Goal: Task Accomplishment & Management: Manage account settings

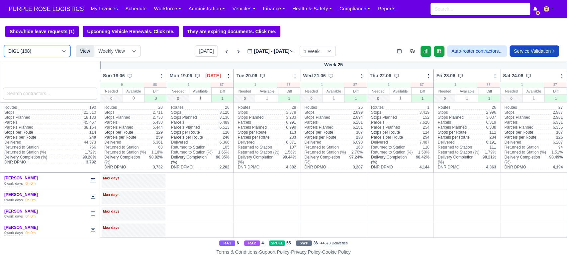
click at [58, 47] on select "DIG1 (168) DAK1 (1) GIMD (53)" at bounding box center [37, 51] width 66 height 12
select select "5"
click at [4, 46] on select "DIG1 (168) DAK1 (1) GIMD (53)" at bounding box center [37, 51] width 66 height 12
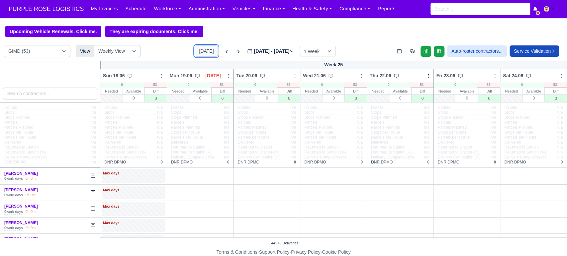
click at [199, 55] on button "[DATE]" at bounding box center [206, 50] width 23 height 11
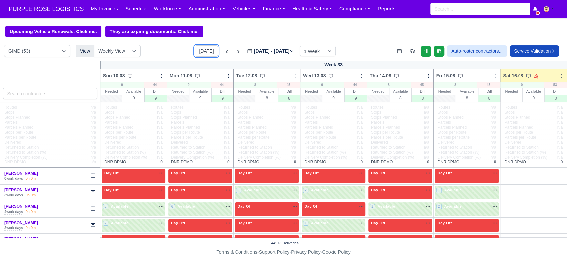
type input "[DATE]"
click at [561, 75] on icon at bounding box center [561, 75] width 0 height 3
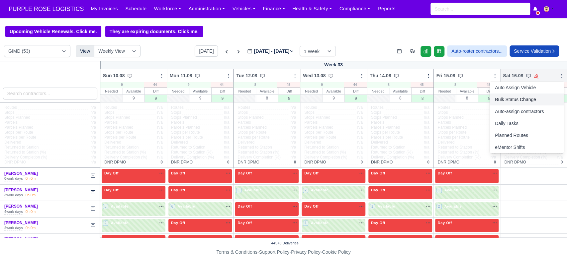
click at [498, 96] on link "Bulk Status Change" at bounding box center [526, 100] width 74 height 12
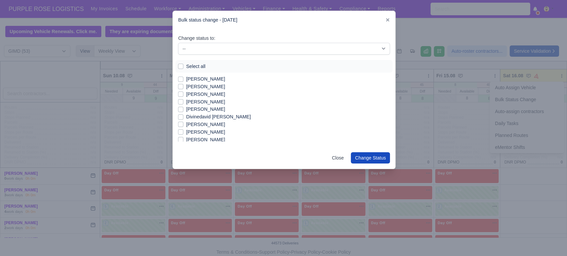
click at [194, 68] on label "Select all" at bounding box center [195, 67] width 19 height 8
click at [183, 68] on input "Select all" at bounding box center [180, 65] width 5 height 5
checkbox input "true"
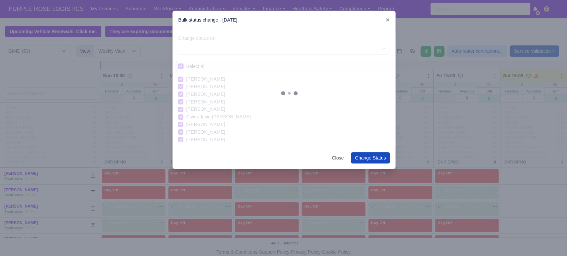
checkbox input "true"
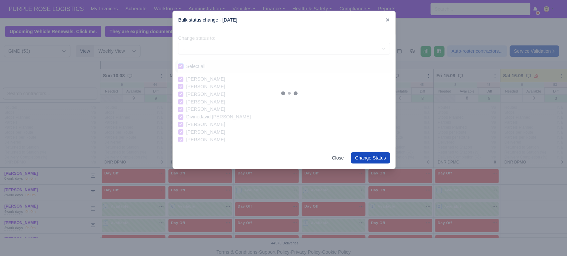
checkbox input "true"
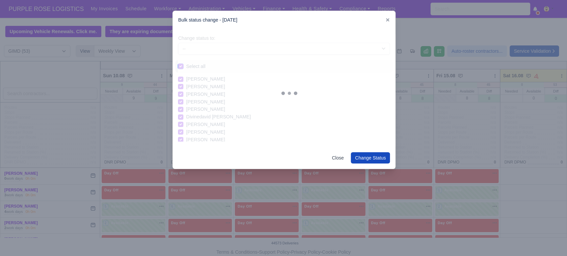
checkbox input "true"
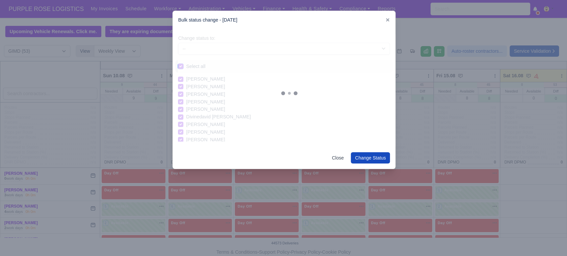
checkbox input "true"
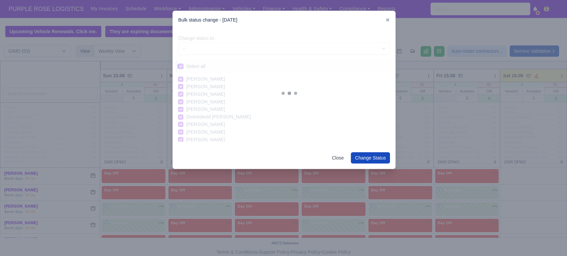
checkbox input "true"
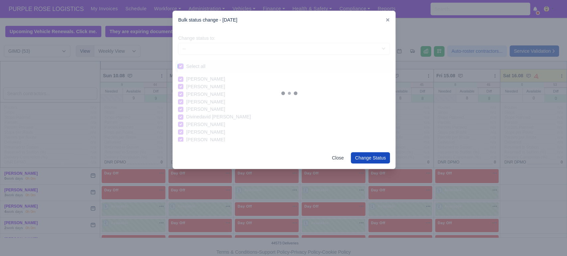
checkbox input "true"
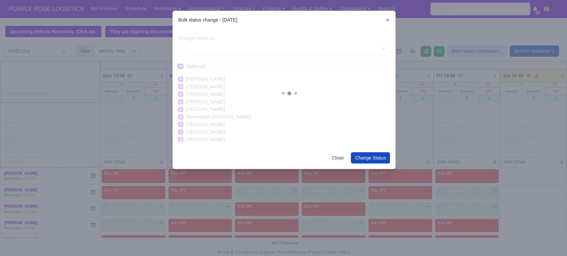
checkbox input "true"
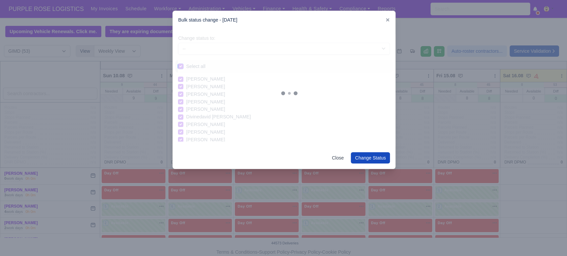
checkbox input "true"
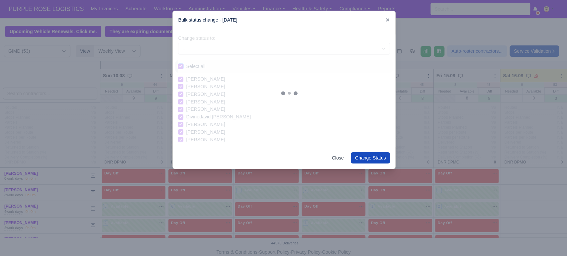
checkbox input "true"
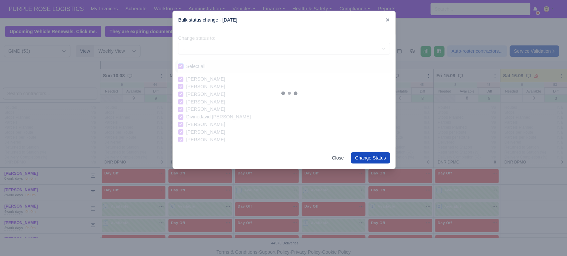
checkbox input "true"
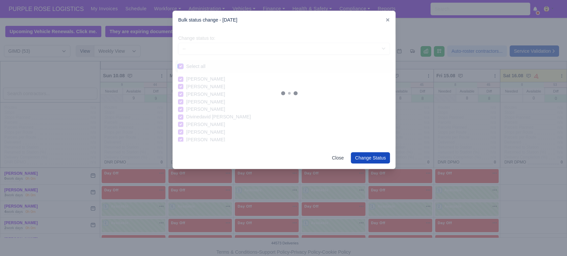
checkbox input "true"
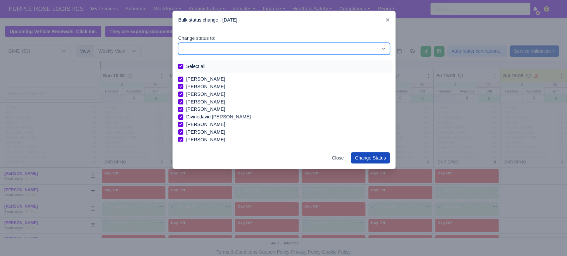
click at [244, 45] on select "-- Available Day Off Stand By Holiday In Office OSM Ridealong Nursery 1 Nursery…" at bounding box center [284, 49] width 212 height 12
select select "Day Off"
click at [178, 43] on select "-- Available Day Off Stand By Holiday In Office OSM Ridealong Nursery 1 Nursery…" at bounding box center [284, 49] width 212 height 12
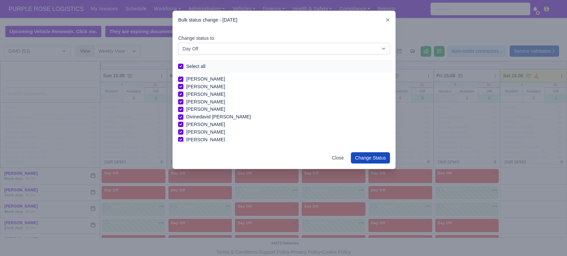
click at [370, 165] on div "Close Change Status" at bounding box center [284, 158] width 222 height 22
click at [382, 156] on button "Change Status" at bounding box center [371, 157] width 40 height 11
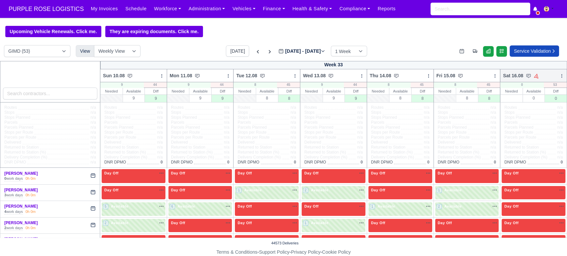
click at [559, 78] on icon at bounding box center [561, 76] width 5 height 5
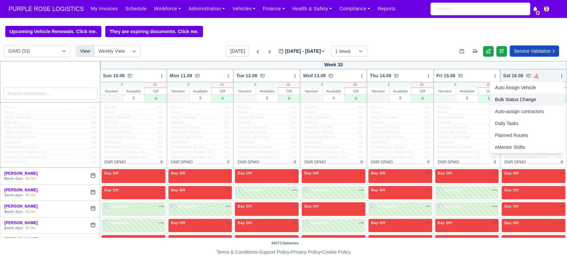
click at [494, 102] on link "Bulk Status Change" at bounding box center [526, 100] width 74 height 12
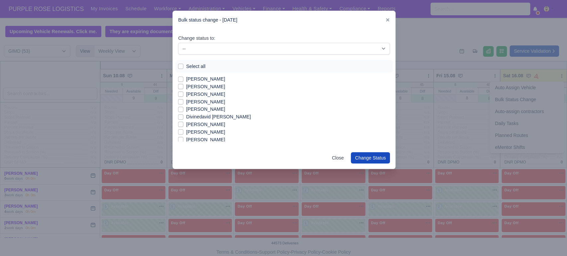
click at [184, 88] on div "[PERSON_NAME]" at bounding box center [284, 87] width 212 height 8
click at [186, 88] on label "[PERSON_NAME]" at bounding box center [205, 87] width 39 height 8
click at [180, 88] on input "[PERSON_NAME]" at bounding box center [180, 85] width 5 height 5
checkbox input "true"
click at [186, 95] on label "[PERSON_NAME]" at bounding box center [205, 95] width 39 height 8
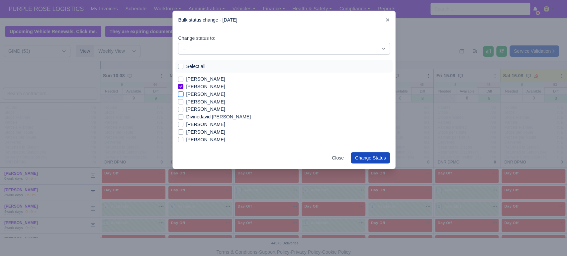
click at [181, 95] on input "[PERSON_NAME]" at bounding box center [180, 93] width 5 height 5
checkbox input "true"
click at [186, 95] on label "[PERSON_NAME]" at bounding box center [205, 96] width 39 height 8
click at [181, 95] on input "[PERSON_NAME]" at bounding box center [180, 94] width 5 height 5
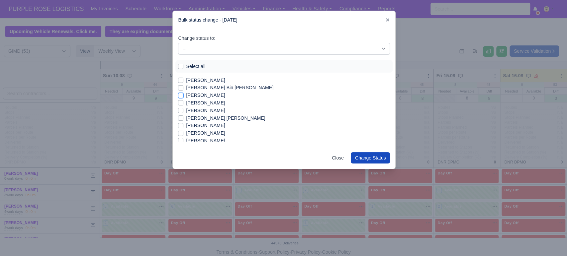
checkbox input "true"
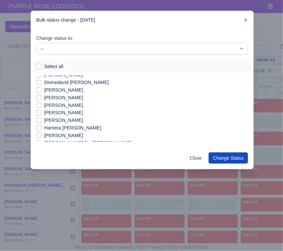
scroll to position [35, 0]
click at [57, 112] on label "[PERSON_NAME]" at bounding box center [63, 113] width 39 height 8
click at [41, 112] on input "[PERSON_NAME]" at bounding box center [38, 111] width 5 height 5
checkbox input "true"
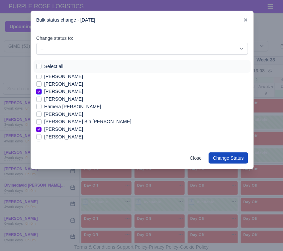
scroll to position [58, 0]
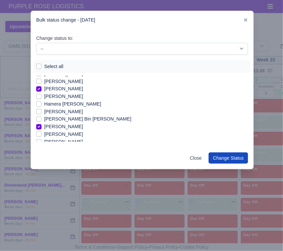
click at [51, 119] on label "[PERSON_NAME] Bin [PERSON_NAME]" at bounding box center [87, 119] width 87 height 8
click at [41, 119] on input "[PERSON_NAME] Bin [PERSON_NAME]" at bounding box center [38, 117] width 5 height 5
checkbox input "true"
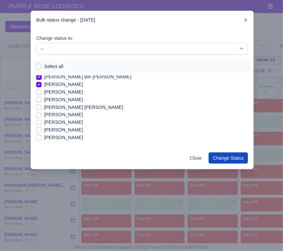
scroll to position [108, 0]
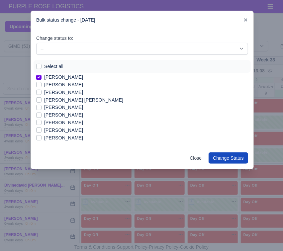
click at [76, 105] on label "[PERSON_NAME]" at bounding box center [63, 108] width 39 height 8
click at [41, 105] on input "[PERSON_NAME]" at bounding box center [38, 106] width 5 height 5
checkbox input "true"
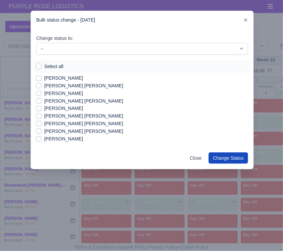
scroll to position [175, 0]
click at [97, 124] on label "[PERSON_NAME] [PERSON_NAME]" at bounding box center [83, 124] width 79 height 8
click at [41, 124] on input "[PERSON_NAME] [PERSON_NAME]" at bounding box center [38, 122] width 5 height 5
checkbox input "true"
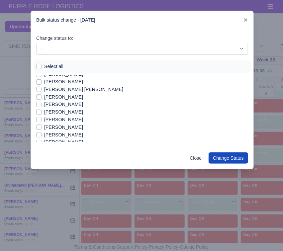
scroll to position [316, 0]
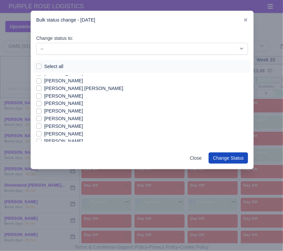
click at [53, 105] on label "[PERSON_NAME]" at bounding box center [63, 104] width 39 height 8
click at [41, 105] on input "[PERSON_NAME]" at bounding box center [38, 102] width 5 height 5
checkbox input "true"
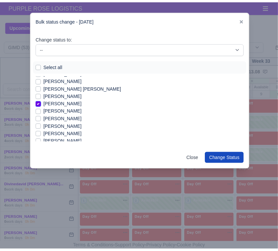
scroll to position [340, 0]
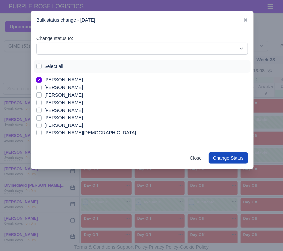
click at [56, 113] on label "[PERSON_NAME]" at bounding box center [63, 111] width 39 height 8
click at [41, 112] on input "[PERSON_NAME]" at bounding box center [38, 109] width 5 height 5
checkbox input "true"
click at [67, 117] on label "[PERSON_NAME]" at bounding box center [63, 118] width 39 height 8
click at [41, 117] on input "[PERSON_NAME]" at bounding box center [38, 116] width 5 height 5
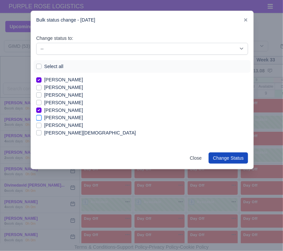
checkbox input "true"
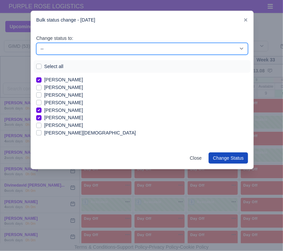
click at [88, 49] on select "-- Available Day Off Stand By Holiday In Office OSM Ridealong Nursery 1 Nursery…" at bounding box center [142, 49] width 212 height 12
select select "Available"
click at [36, 43] on select "-- Available Day Off Stand By Holiday In Office OSM Ridealong Nursery 1 Nursery…" at bounding box center [142, 49] width 212 height 12
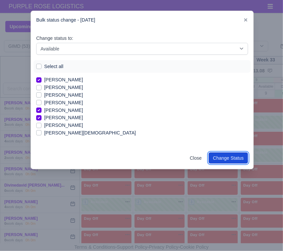
click at [225, 155] on button "Change Status" at bounding box center [228, 157] width 40 height 11
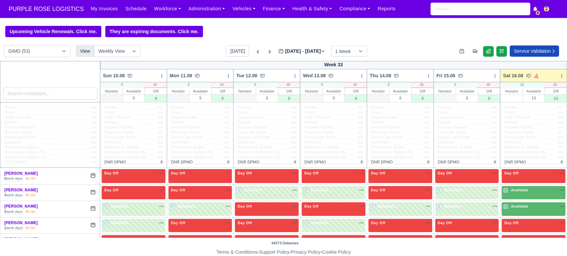
scroll to position [0, 0]
click at [513, 192] on span "Available" at bounding box center [519, 190] width 20 height 5
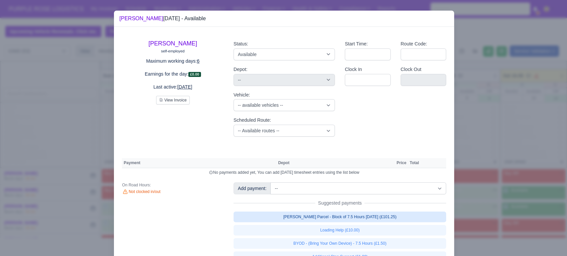
click at [340, 217] on link "[PERSON_NAME] Parcel - Block of 7.5 Hours [DATE] (£101.25)" at bounding box center [339, 217] width 213 height 11
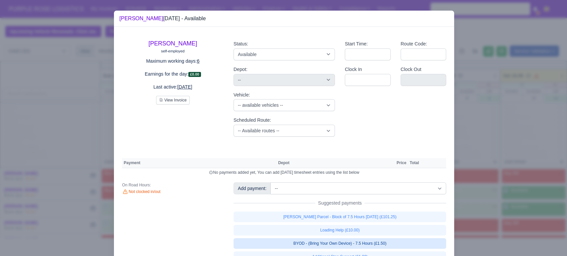
select select "5"
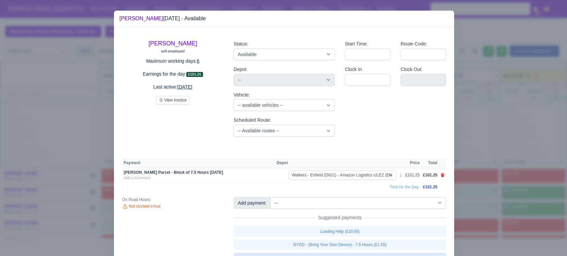
click at [343, 241] on link "BYOD - (Bring Your Own Device) - 7.5 Hours (£1.50)" at bounding box center [339, 245] width 213 height 11
select select "5"
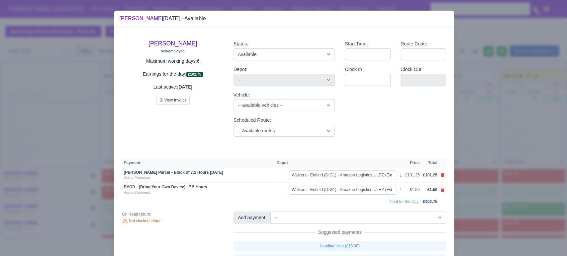
click at [462, 204] on div at bounding box center [283, 128] width 567 height 256
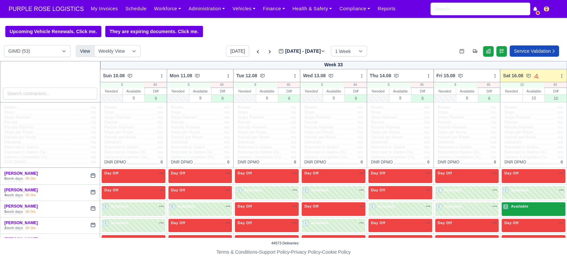
click at [514, 207] on span "Available" at bounding box center [519, 206] width 20 height 5
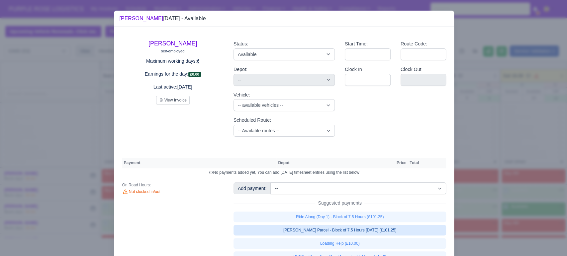
click at [310, 229] on link "[PERSON_NAME] Parcel - Block of 7.5 Hours [DATE] (£101.25)" at bounding box center [339, 230] width 213 height 11
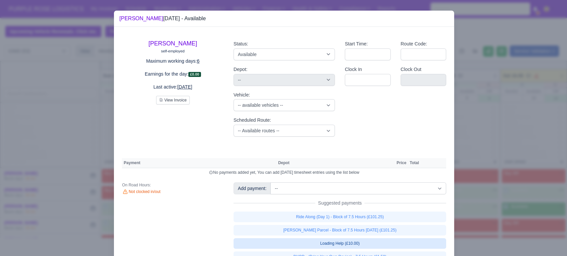
select select "5"
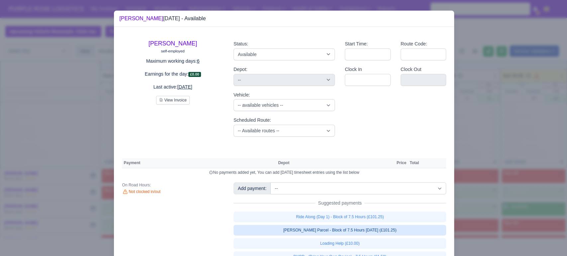
select select "5"
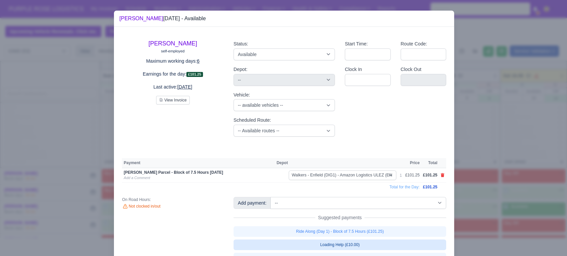
click at [314, 244] on link "Loading Help (£10.00)" at bounding box center [339, 245] width 213 height 11
select select "5"
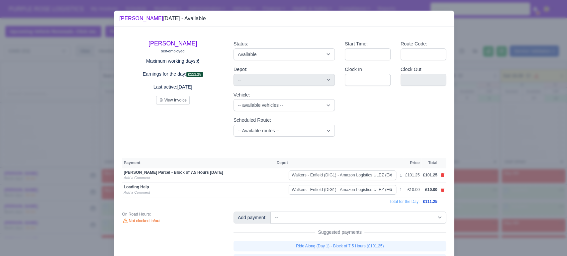
scroll to position [32, 0]
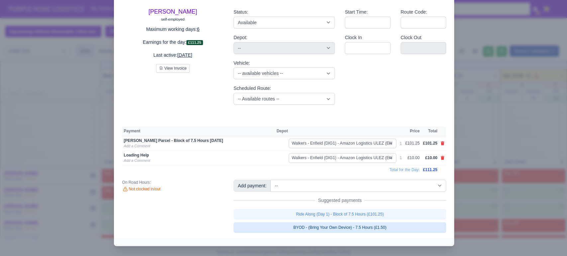
click at [369, 228] on link "BYOD - (Bring Your Own Device) - 7.5 Hours (£1.50)" at bounding box center [339, 227] width 213 height 11
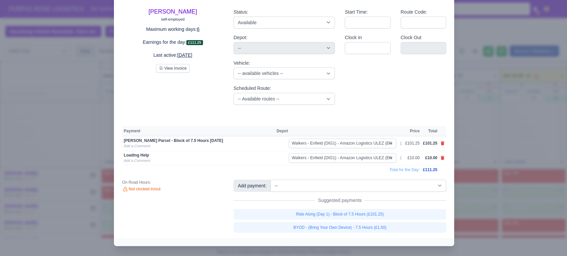
select select "5"
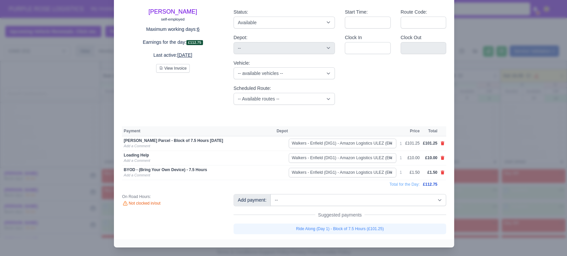
scroll to position [33, 0]
click at [493, 209] on div at bounding box center [283, 128] width 567 height 256
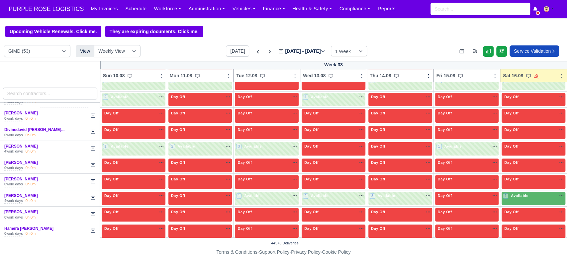
scroll to position [128, 0]
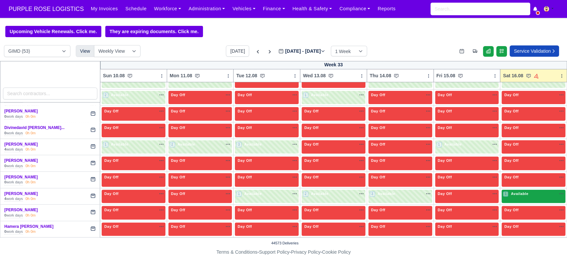
click at [530, 194] on div "1 Available na" at bounding box center [533, 194] width 61 height 6
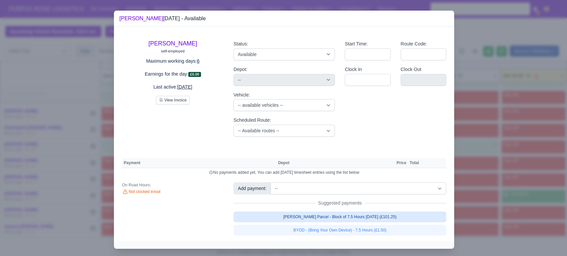
click at [334, 216] on link "[PERSON_NAME] Parcel - Block of 7.5 Hours [DATE] (£101.25)" at bounding box center [339, 217] width 213 height 11
select select "5"
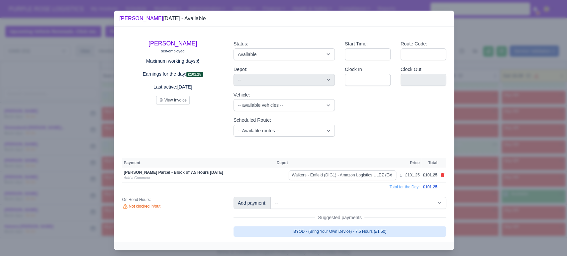
click at [331, 231] on link "BYOD - (Bring Your Own Device) - 7.5 Hours (£1.50)" at bounding box center [339, 231] width 213 height 11
select select "5"
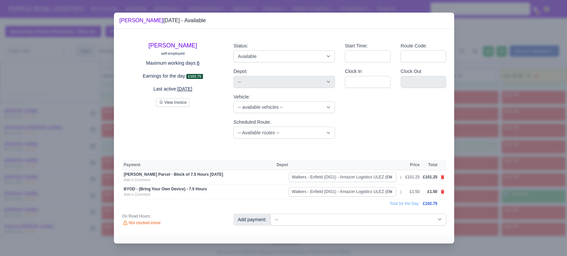
click at [502, 219] on div at bounding box center [283, 128] width 567 height 256
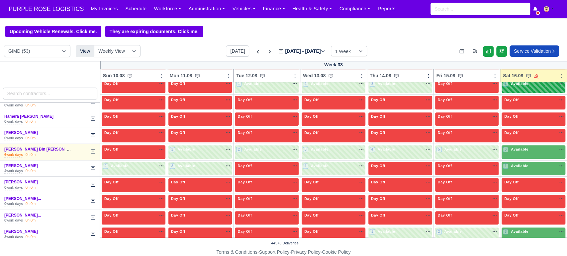
scroll to position [239, 0]
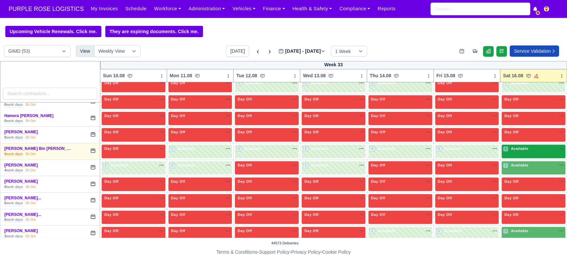
click at [524, 153] on div "6 Available" at bounding box center [533, 152] width 64 height 14
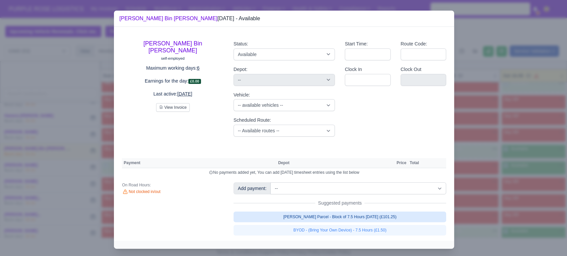
click at [351, 216] on link "[PERSON_NAME] Parcel - Block of 7.5 Hours [DATE] (£101.25)" at bounding box center [339, 217] width 213 height 11
select select "5"
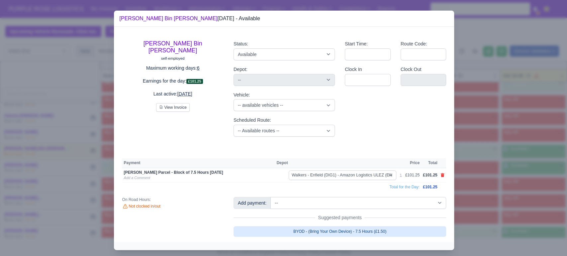
click at [344, 230] on link "BYOD - (Bring Your Own Device) - 7.5 Hours (£1.50)" at bounding box center [339, 231] width 213 height 11
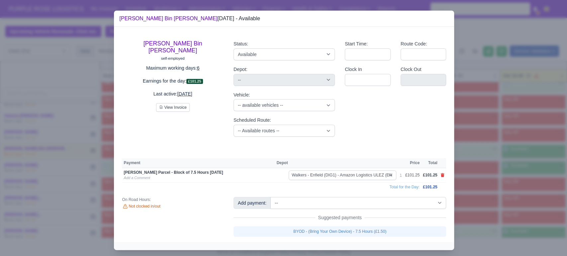
select select "5"
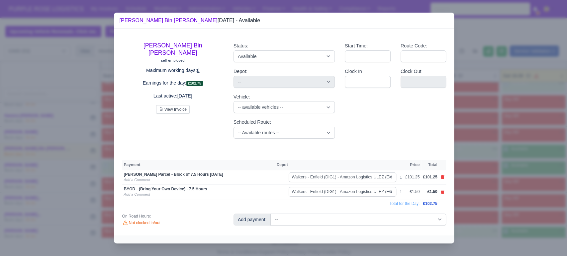
click at [476, 210] on div at bounding box center [283, 128] width 567 height 256
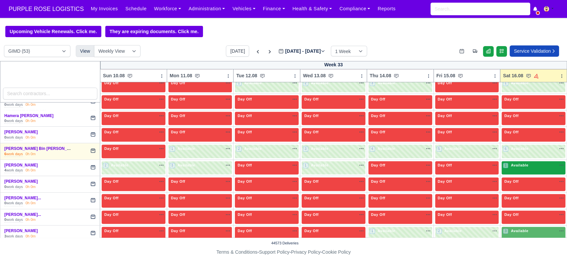
click at [525, 168] on div "1 Available na" at bounding box center [533, 166] width 61 height 7
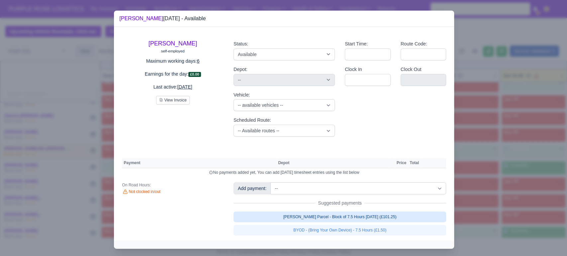
click at [387, 215] on link "[PERSON_NAME] Parcel - Block of 7.5 Hours [DATE] (£101.25)" at bounding box center [339, 217] width 213 height 11
select select "5"
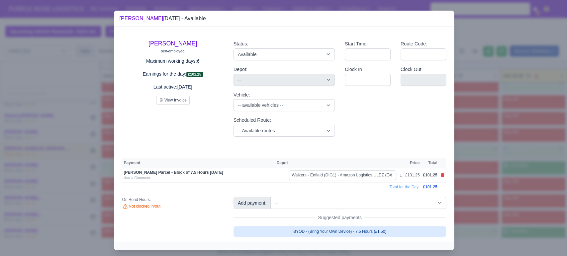
click at [370, 232] on link "BYOD - (Bring Your Own Device) - 7.5 Hours (£1.50)" at bounding box center [339, 231] width 213 height 11
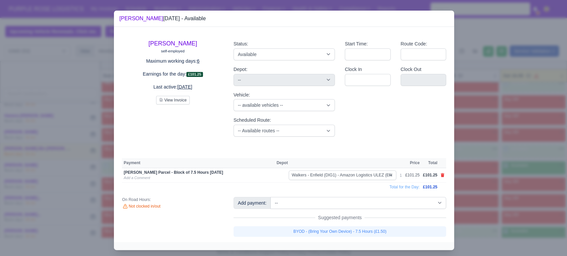
select select "5"
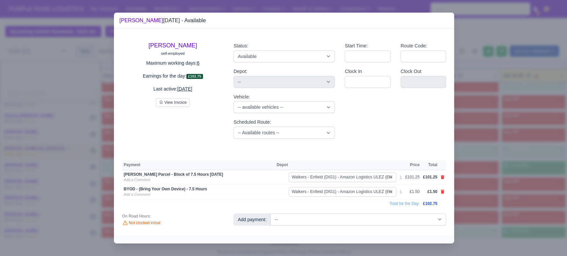
click at [520, 195] on div at bounding box center [283, 128] width 567 height 256
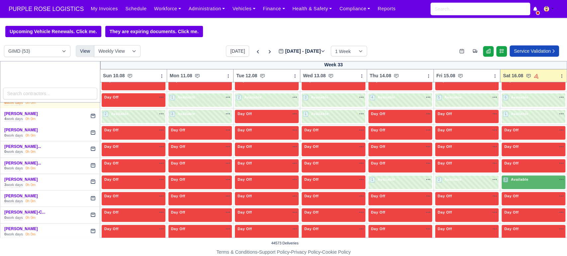
scroll to position [292, 0]
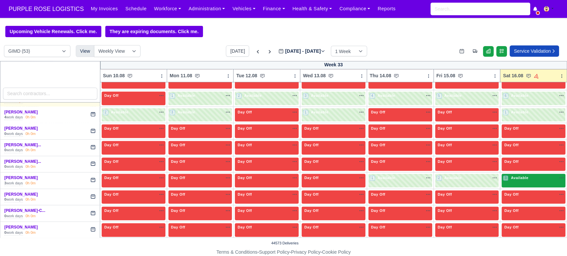
click at [529, 180] on div "3 Available na" at bounding box center [533, 178] width 61 height 6
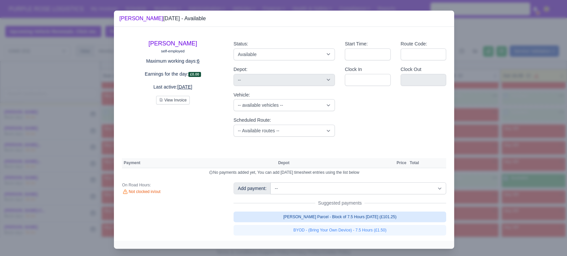
click at [373, 217] on link "[PERSON_NAME] Parcel - Block of 7.5 Hours [DATE] (£101.25)" at bounding box center [339, 217] width 213 height 11
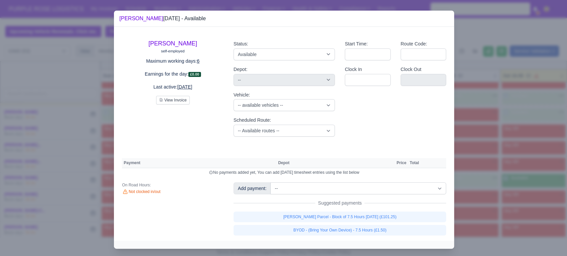
select select "5"
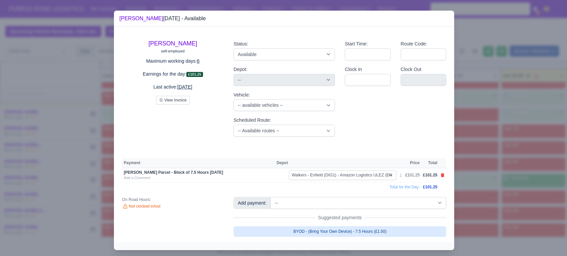
click at [371, 229] on link "BYOD - (Bring Your Own Device) - 7.5 Hours (£1.50)" at bounding box center [339, 231] width 213 height 11
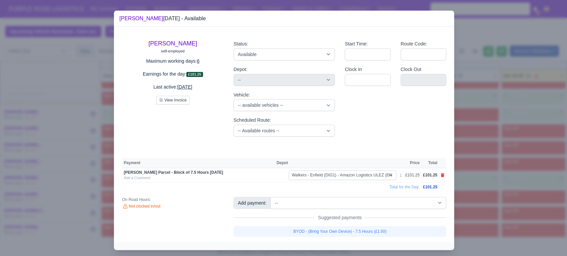
select select "5"
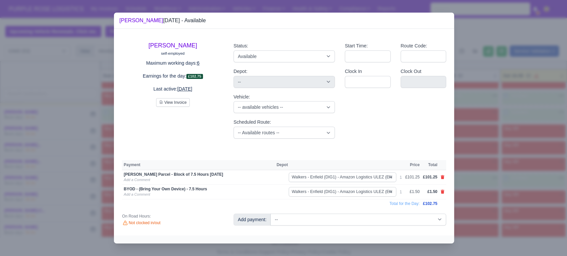
click at [487, 202] on div at bounding box center [283, 128] width 567 height 256
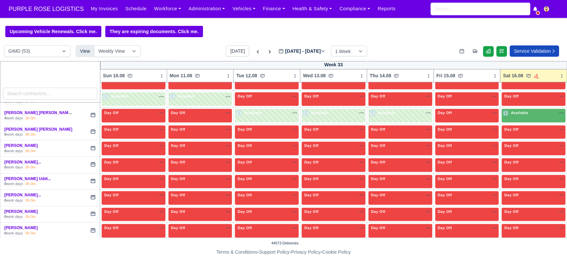
scroll to position [539, 0]
click at [523, 115] on div "1 Available na" at bounding box center [533, 113] width 61 height 7
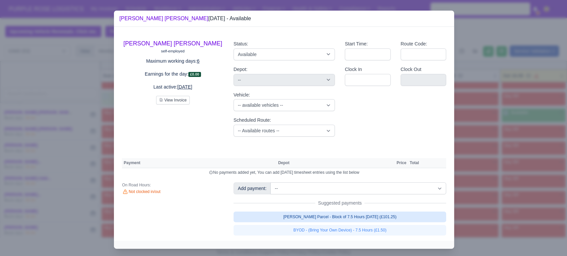
click at [378, 219] on link "[PERSON_NAME] Parcel - Block of 7.5 Hours [DATE] (£101.25)" at bounding box center [339, 217] width 213 height 11
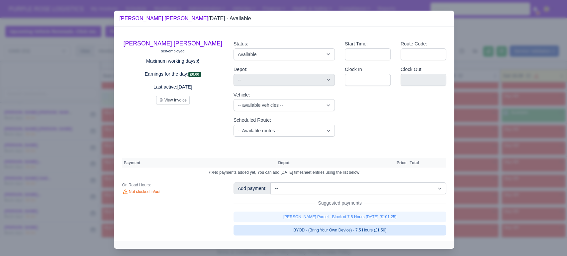
click at [382, 227] on link "BYOD - (Bring Your Own Device) - 7.5 Hours (£1.50)" at bounding box center [339, 230] width 213 height 11
select select "5"
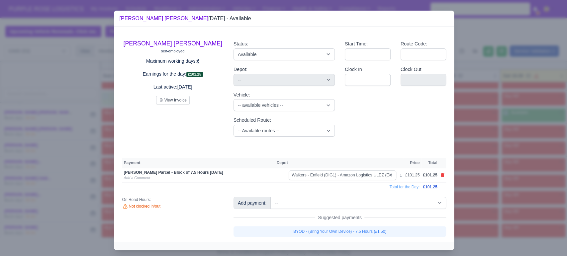
select select "5"
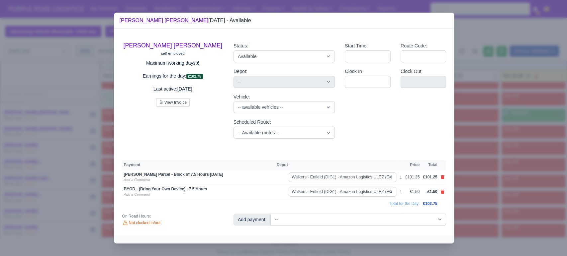
click at [482, 186] on div at bounding box center [283, 128] width 567 height 256
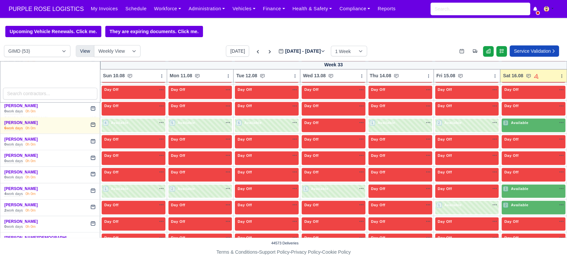
scroll to position [798, 0]
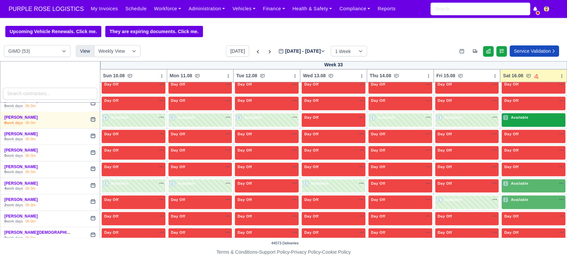
click at [530, 119] on div "3 Available" at bounding box center [533, 120] width 64 height 14
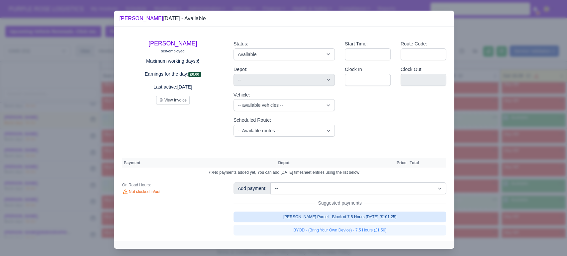
click at [359, 217] on link "[PERSON_NAME] Parcel - Block of 7.5 Hours [DATE] (£101.25)" at bounding box center [339, 217] width 213 height 11
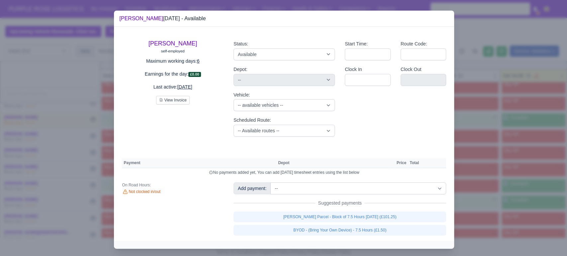
select select "5"
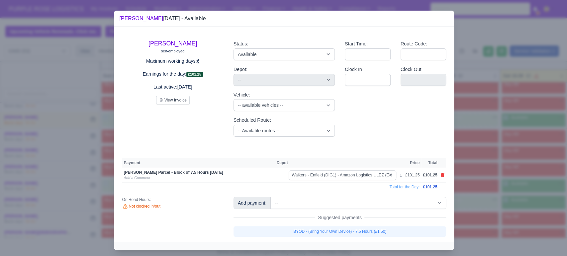
click at [355, 236] on link "BYOD - (Bring Your Own Device) - 7.5 Hours (£1.50)" at bounding box center [339, 231] width 213 height 11
select select "5"
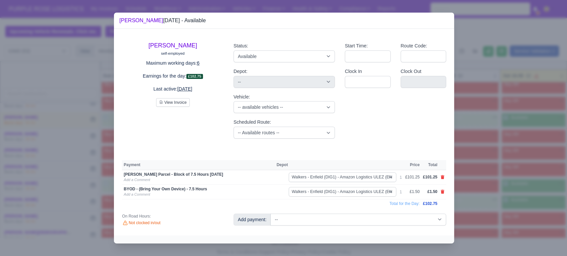
click at [471, 204] on div at bounding box center [283, 128] width 567 height 256
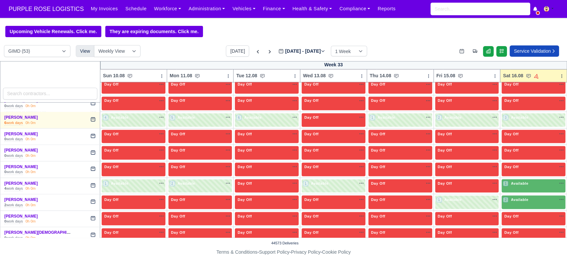
click at [524, 181] on div "1 Available na" at bounding box center [533, 184] width 61 height 6
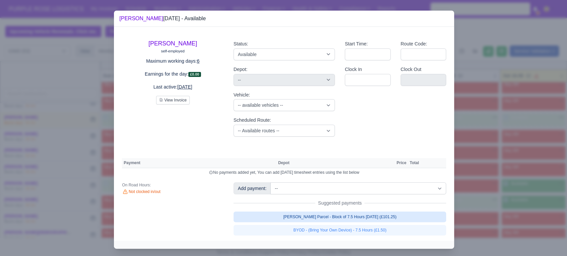
click at [343, 216] on link "[PERSON_NAME] Parcel - Block of 7.5 Hours [DATE] (£101.25)" at bounding box center [339, 217] width 213 height 11
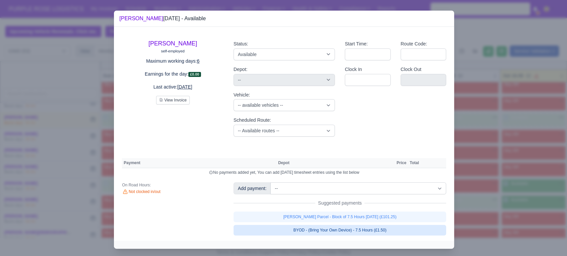
select select "5"
click at [342, 222] on link "[PERSON_NAME] Parcel - Block of 7.5 Hours [DATE] (£101.25)" at bounding box center [339, 217] width 213 height 11
select select "5"
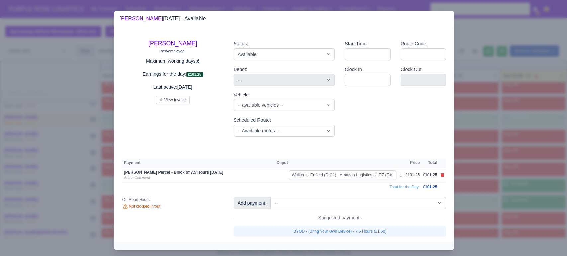
select select "5"
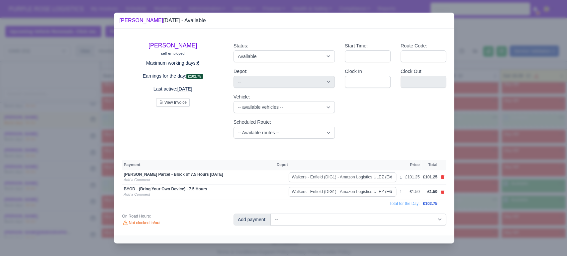
click at [500, 190] on div at bounding box center [283, 128] width 567 height 256
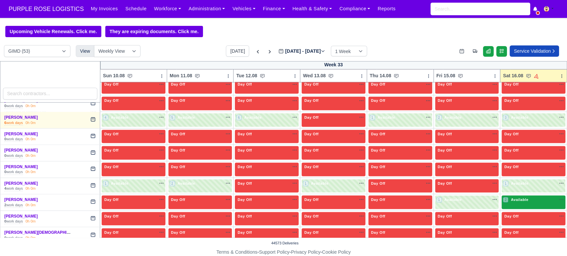
click at [523, 199] on div "2 Available" at bounding box center [516, 200] width 27 height 6
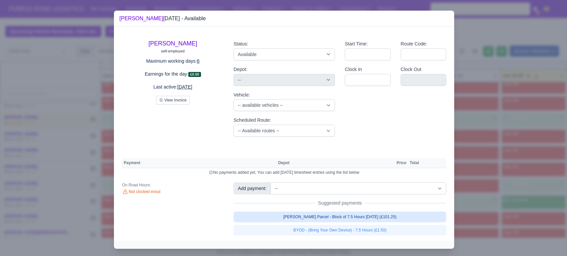
click at [338, 219] on link "[PERSON_NAME] Parcel - Block of 7.5 Hours [DATE] (£101.25)" at bounding box center [339, 217] width 213 height 11
select select "5"
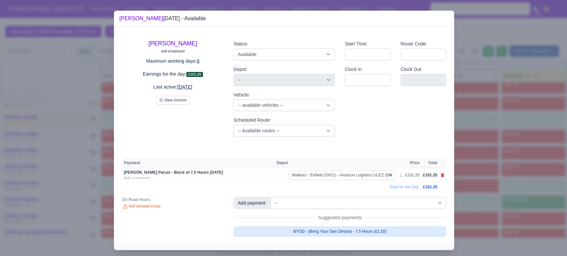
click at [339, 229] on link "BYOD - (Bring Your Own Device) - 7.5 Hours (£1.50)" at bounding box center [339, 231] width 213 height 11
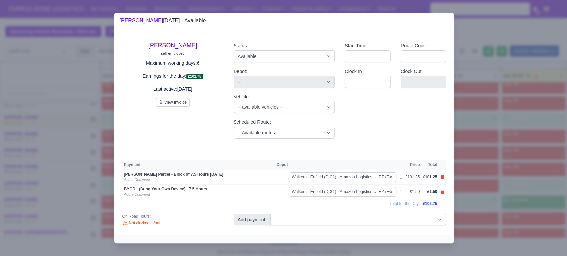
click at [523, 202] on div at bounding box center [283, 128] width 567 height 256
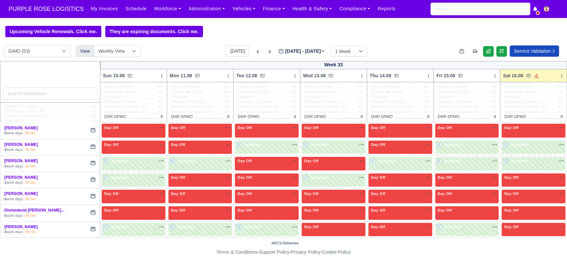
scroll to position [0, 0]
